Goal: Task Accomplishment & Management: Manage account settings

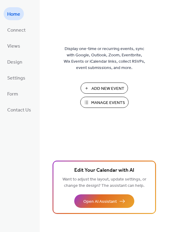
click at [94, 101] on span "Manage Events" at bounding box center [108, 103] width 34 height 6
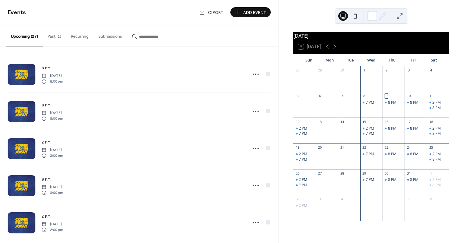
click at [54, 35] on button "Past (1)" at bounding box center [54, 34] width 23 height 21
